Goal: Task Accomplishment & Management: Use online tool/utility

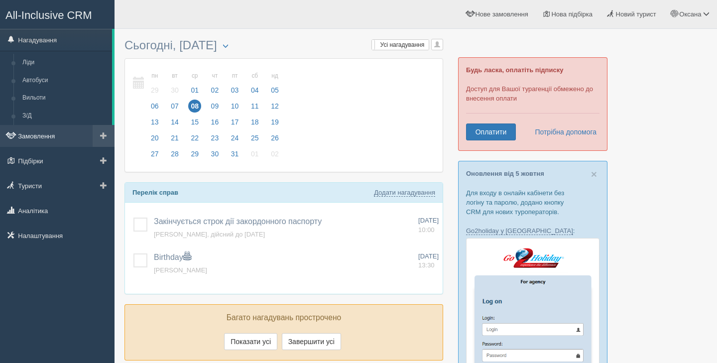
click at [44, 137] on link "Замовлення" at bounding box center [57, 136] width 115 height 22
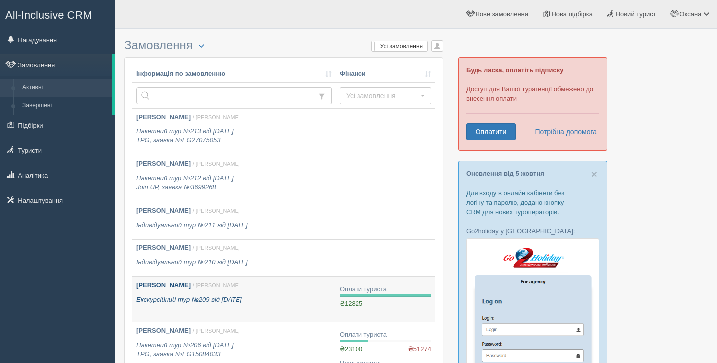
scroll to position [11, 0]
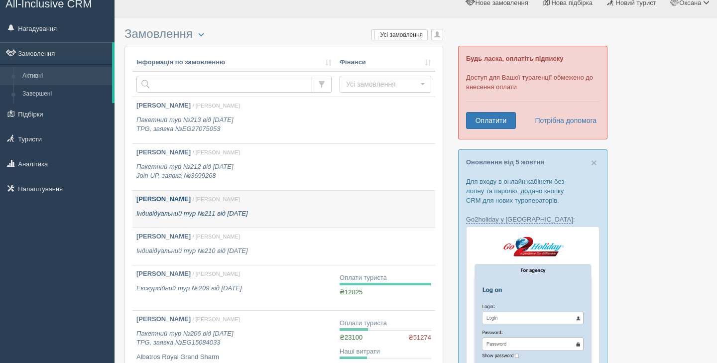
click at [313, 208] on div "Мельник Вікторія Іванівна / Оксана С. Індивідуальний тур №211 від 19.06.2024" at bounding box center [233, 206] width 195 height 23
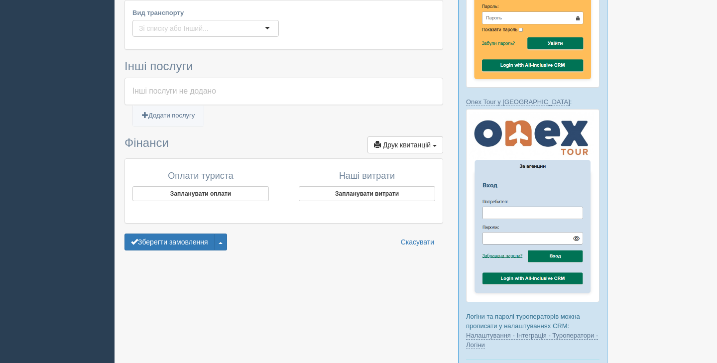
scroll to position [530, 0]
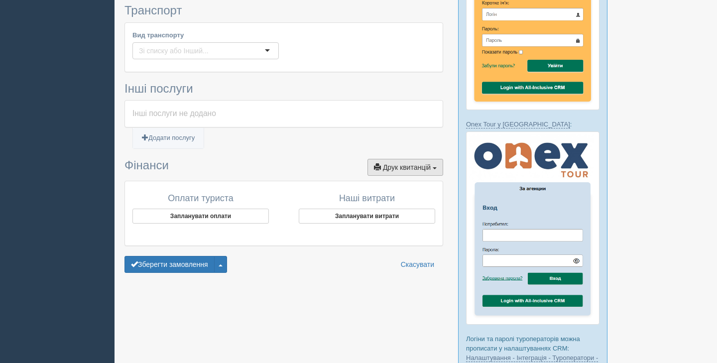
click at [433, 167] on span "button" at bounding box center [435, 168] width 4 height 2
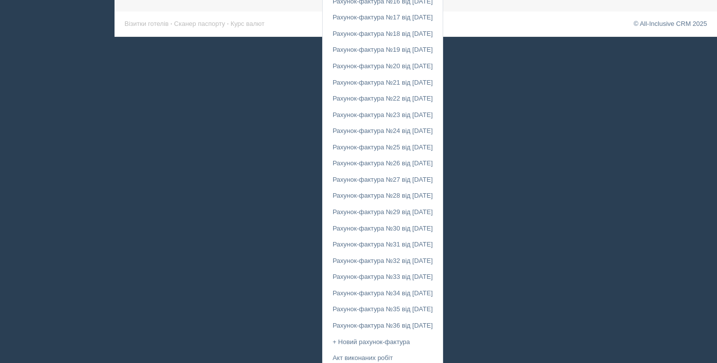
scroll to position [1017, 0]
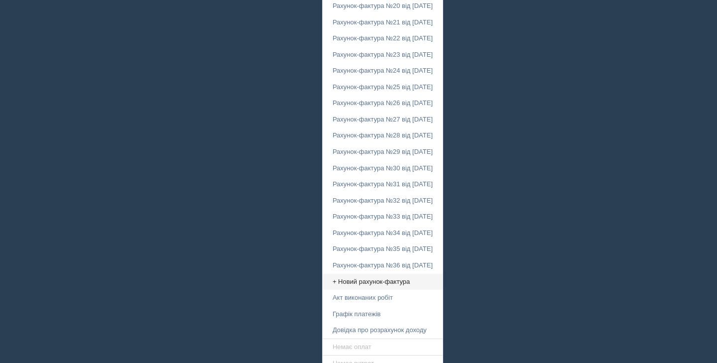
click at [367, 274] on link "+ Новий рахунок-фактура" at bounding box center [383, 282] width 120 height 16
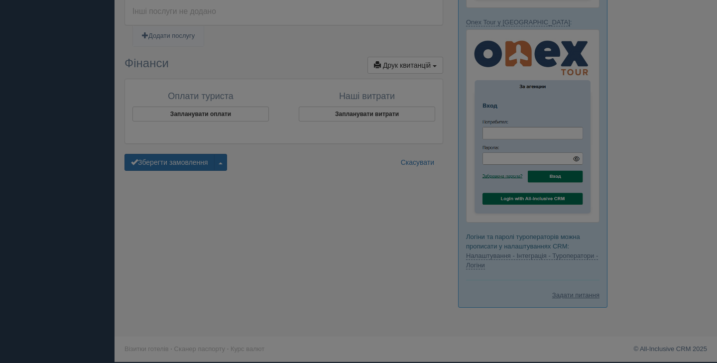
scroll to position [632, 0]
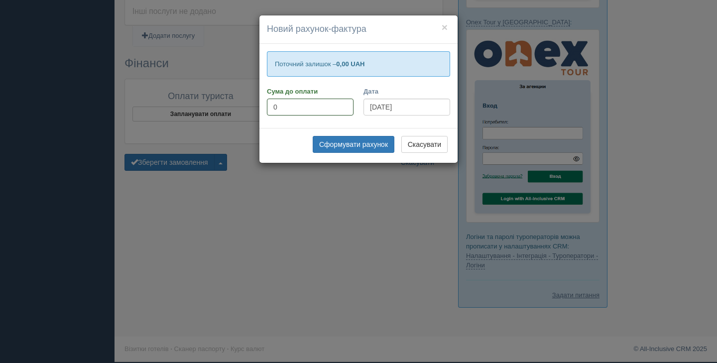
drag, startPoint x: 279, startPoint y: 105, endPoint x: 263, endPoint y: 105, distance: 15.4
click at [263, 105] on div "Сума до оплати 0" at bounding box center [310, 104] width 97 height 34
type input "38835"
click at [352, 145] on button "Сформувати рахунок" at bounding box center [354, 144] width 82 height 17
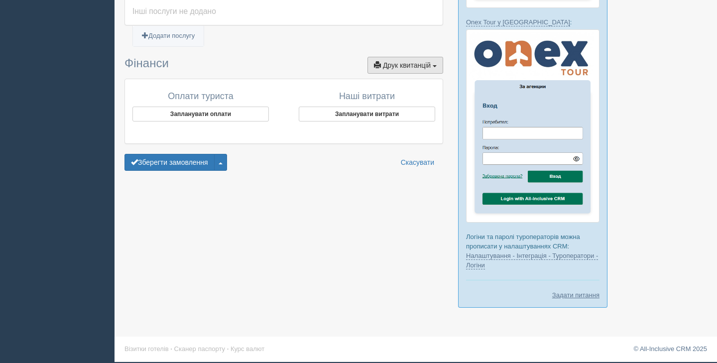
click at [401, 61] on span "Друк квитанцій" at bounding box center [407, 65] width 48 height 8
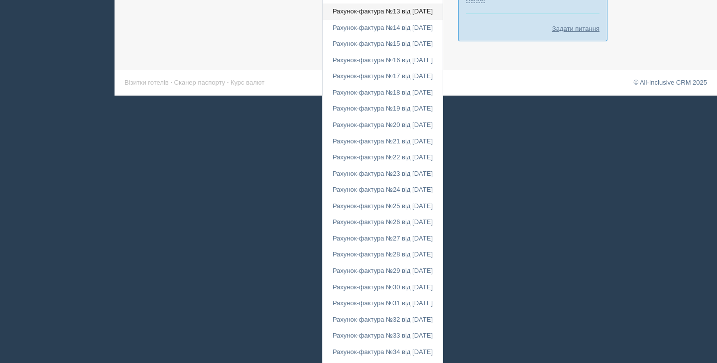
scroll to position [1034, 0]
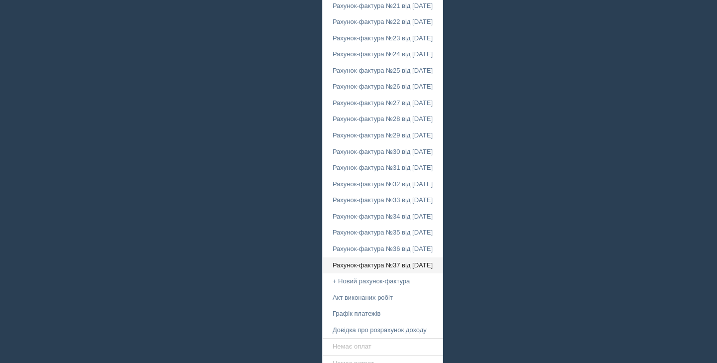
click at [358, 257] on link "Рахунок-фактура №37 від 08.10.2025" at bounding box center [383, 265] width 120 height 16
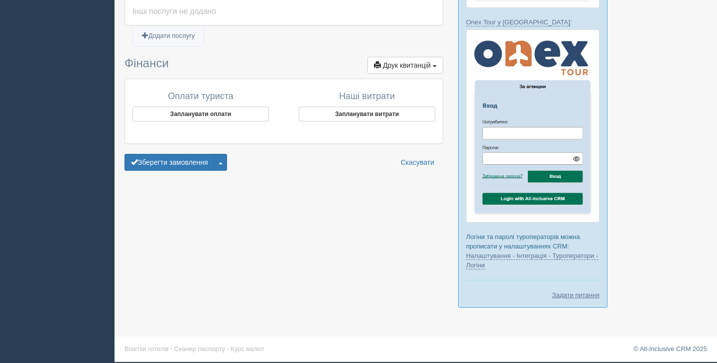
scroll to position [632, 0]
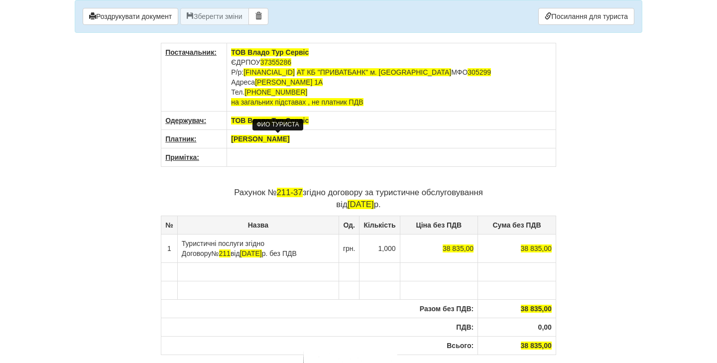
click at [260, 142] on span "Мельник Вікторія Іванівна" at bounding box center [260, 139] width 58 height 8
drag, startPoint x: 298, startPoint y: 137, endPoint x: 222, endPoint y: 133, distance: 76.3
click at [222, 133] on tr "Платник: Мельник Вікторія Іванівна" at bounding box center [358, 139] width 395 height 18
click at [339, 141] on th "[PERSON_NAME]" at bounding box center [391, 139] width 329 height 18
drag, startPoint x: 232, startPoint y: 138, endPoint x: 329, endPoint y: 138, distance: 96.6
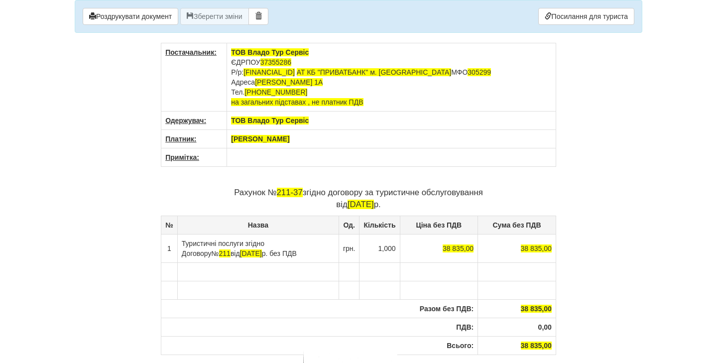
click at [329, 138] on th "[PERSON_NAME]" at bounding box center [391, 139] width 329 height 18
click at [252, 162] on td "To enrich screen reader interactions, please activate Accessibility in Grammarl…" at bounding box center [391, 157] width 329 height 18
click at [314, 137] on th "[PERSON_NAME]" at bounding box center [391, 139] width 329 height 18
click at [285, 156] on td "To enrich screen reader interactions, please activate Accessibility in Grammarl…" at bounding box center [391, 157] width 329 height 18
drag, startPoint x: 279, startPoint y: 192, endPoint x: 290, endPoint y: 192, distance: 11.0
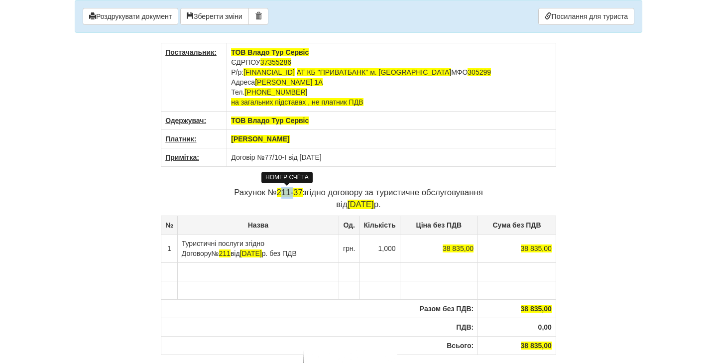
click at [290, 192] on span "211-37" at bounding box center [290, 192] width 26 height 9
drag, startPoint x: 181, startPoint y: 254, endPoint x: 294, endPoint y: 253, distance: 113.1
click at [294, 253] on td "Туристичні послуги згідно Договору № 211 від [DATE] без ПДВ" at bounding box center [257, 248] width 161 height 28
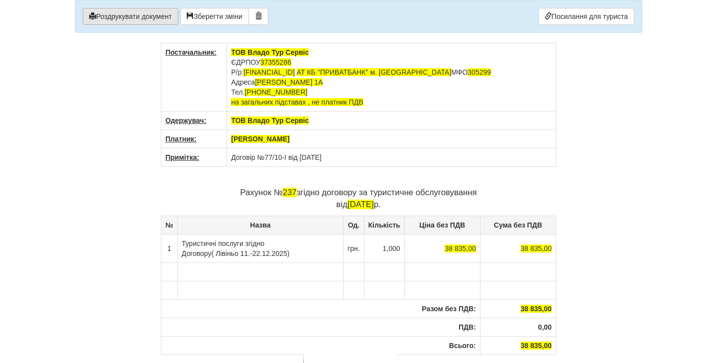
click at [134, 17] on button "Роздрукувати документ" at bounding box center [131, 16] width 96 height 17
